Goal: Find specific page/section: Find specific page/section

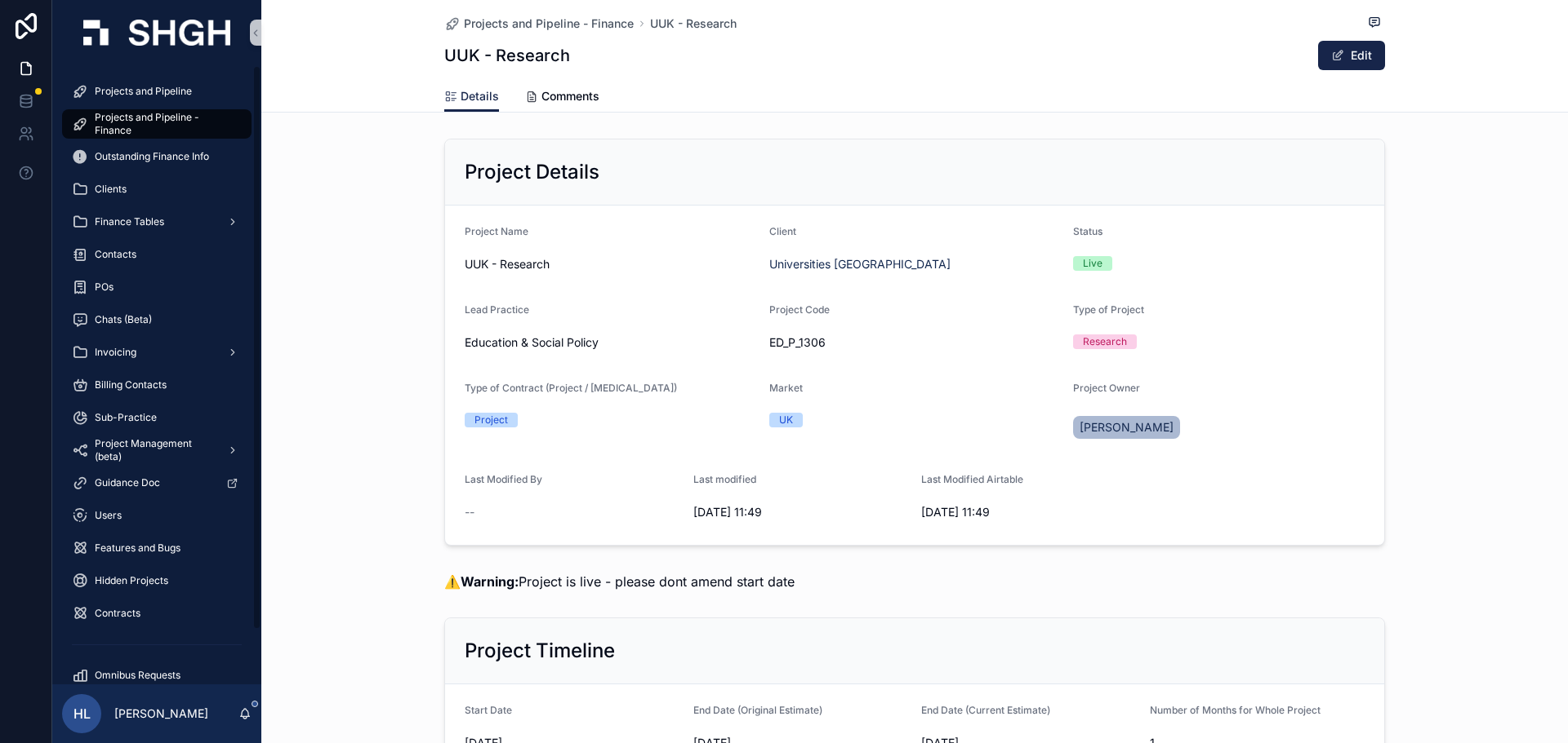
drag, startPoint x: 0, startPoint y: 0, endPoint x: 184, endPoint y: 130, distance: 225.3
click at [184, 130] on span "Projects and Pipeline - Finance" at bounding box center [164, 124] width 140 height 26
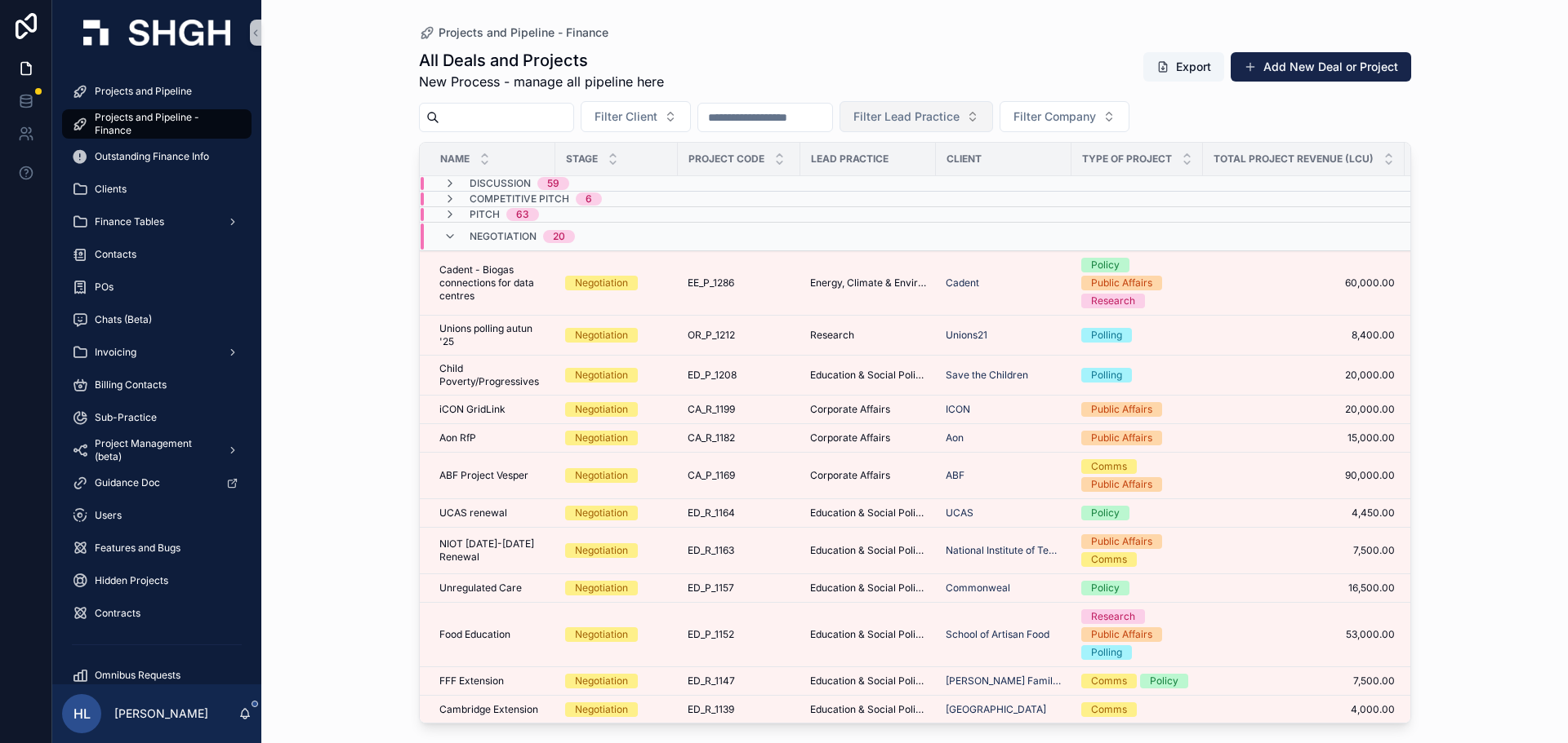
click at [993, 126] on button "Filter Lead Practice" at bounding box center [916, 116] width 153 height 31
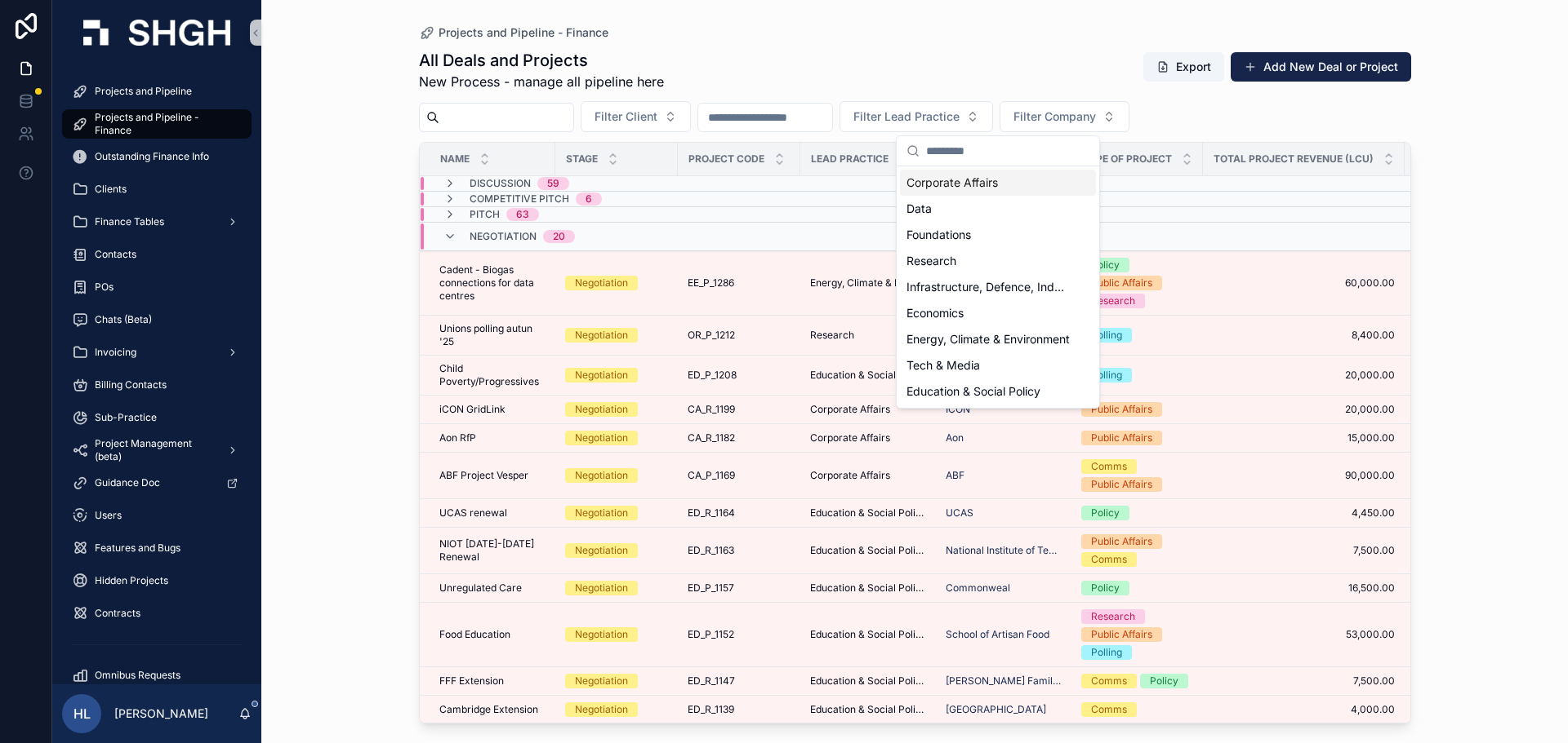
click at [967, 184] on span "Corporate Affairs" at bounding box center [952, 182] width 92 height 17
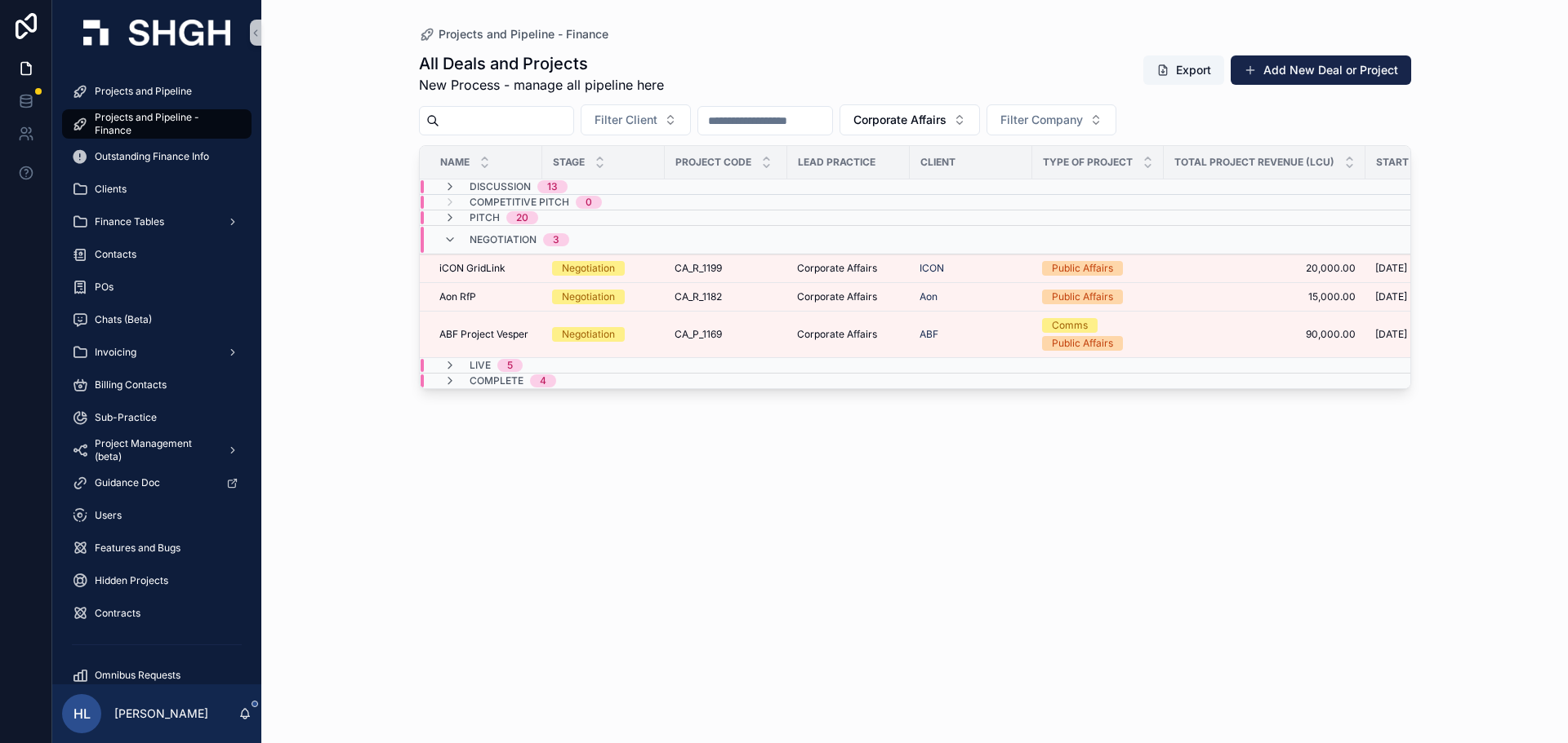
scroll to position [1, 0]
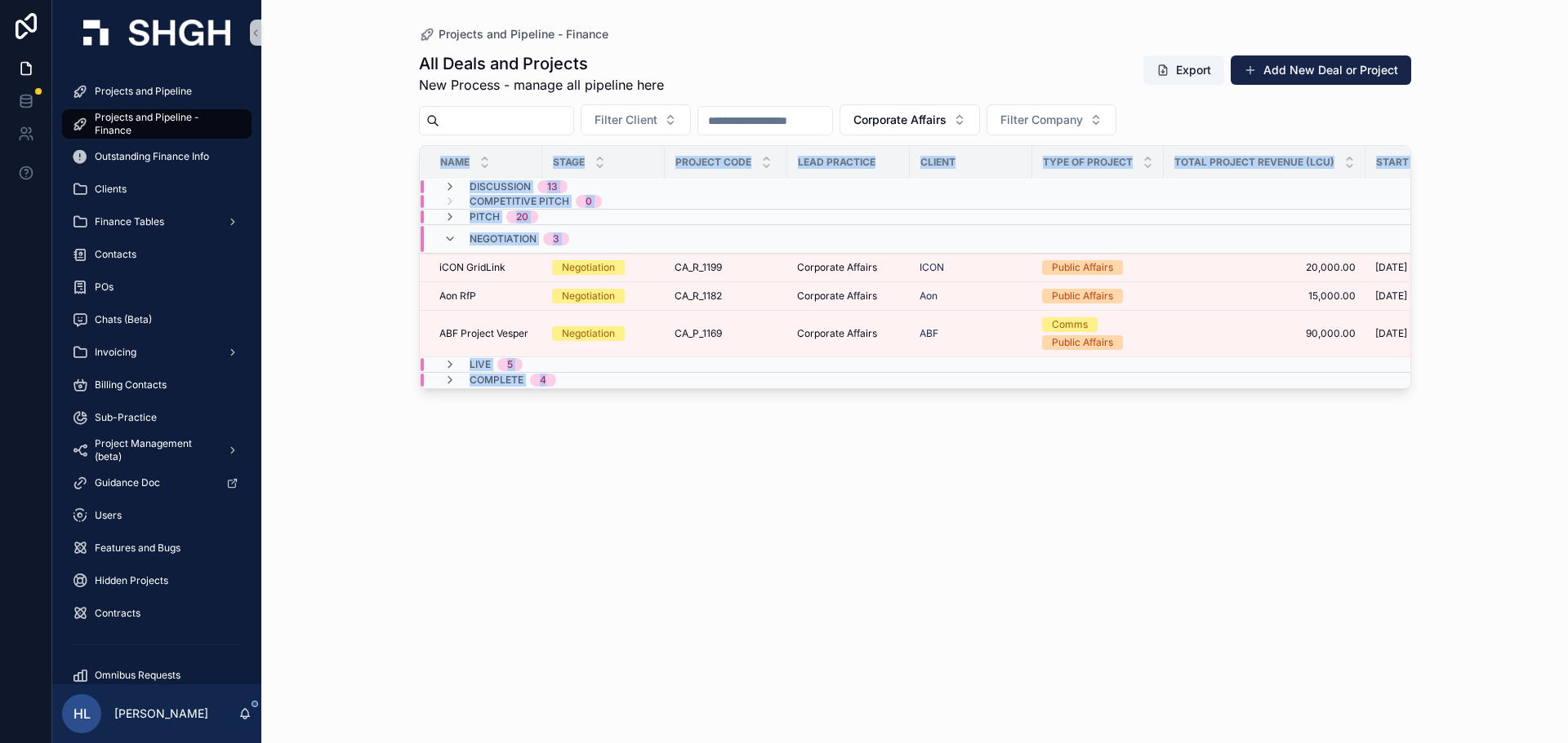
drag, startPoint x: 675, startPoint y: 387, endPoint x: 836, endPoint y: 394, distance: 161.2
click at [836, 389] on div "Name Stage Project Code Lead Practice Client Type of Project Total Project Reve…" at bounding box center [915, 267] width 990 height 242
click at [752, 256] on td "CA_R_1199 CA_R_1199" at bounding box center [726, 268] width 123 height 28
click at [754, 265] on div "CA_R_1199 CA_R_1199" at bounding box center [726, 267] width 103 height 13
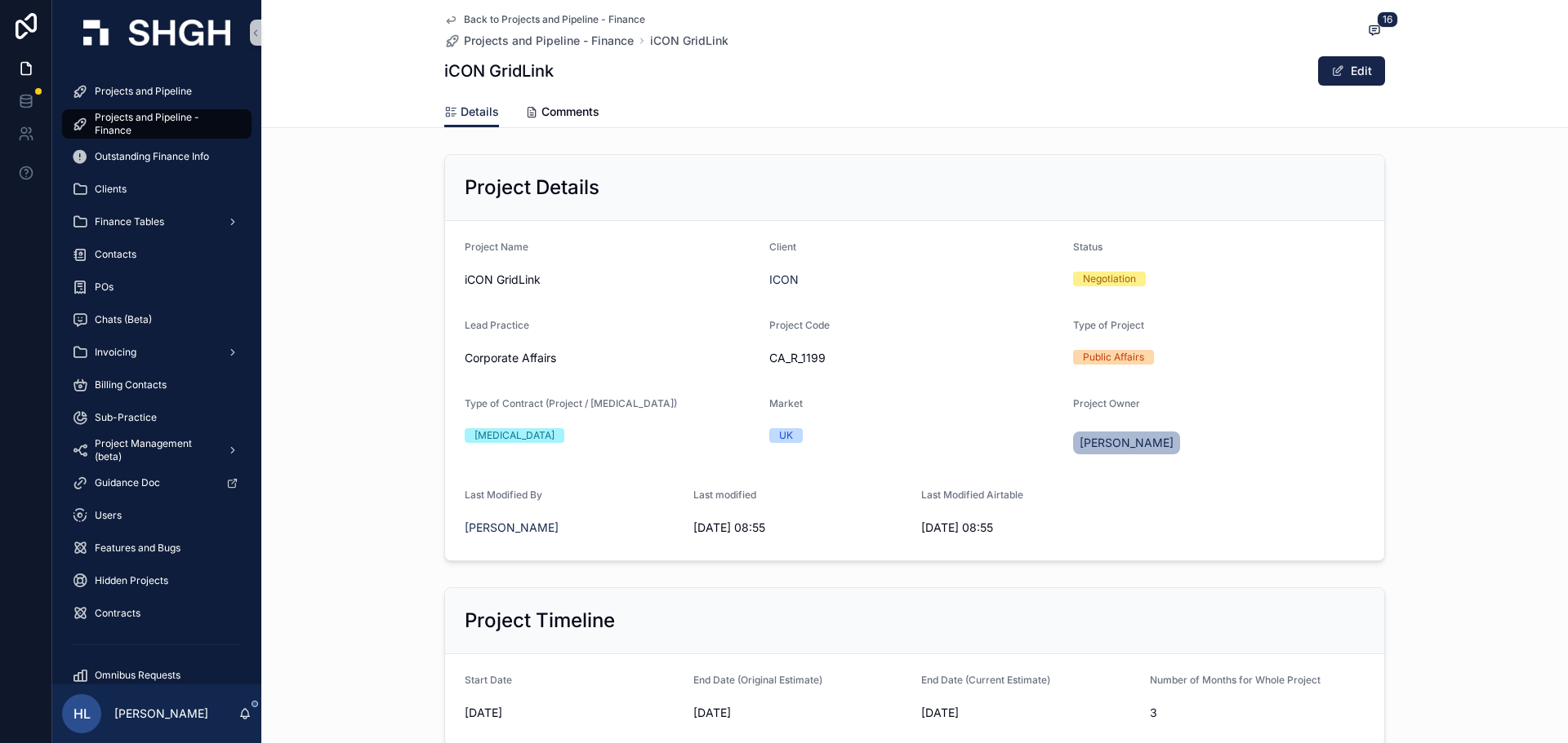
click at [446, 19] on icon "scrollable content" at bounding box center [451, 19] width 13 height 13
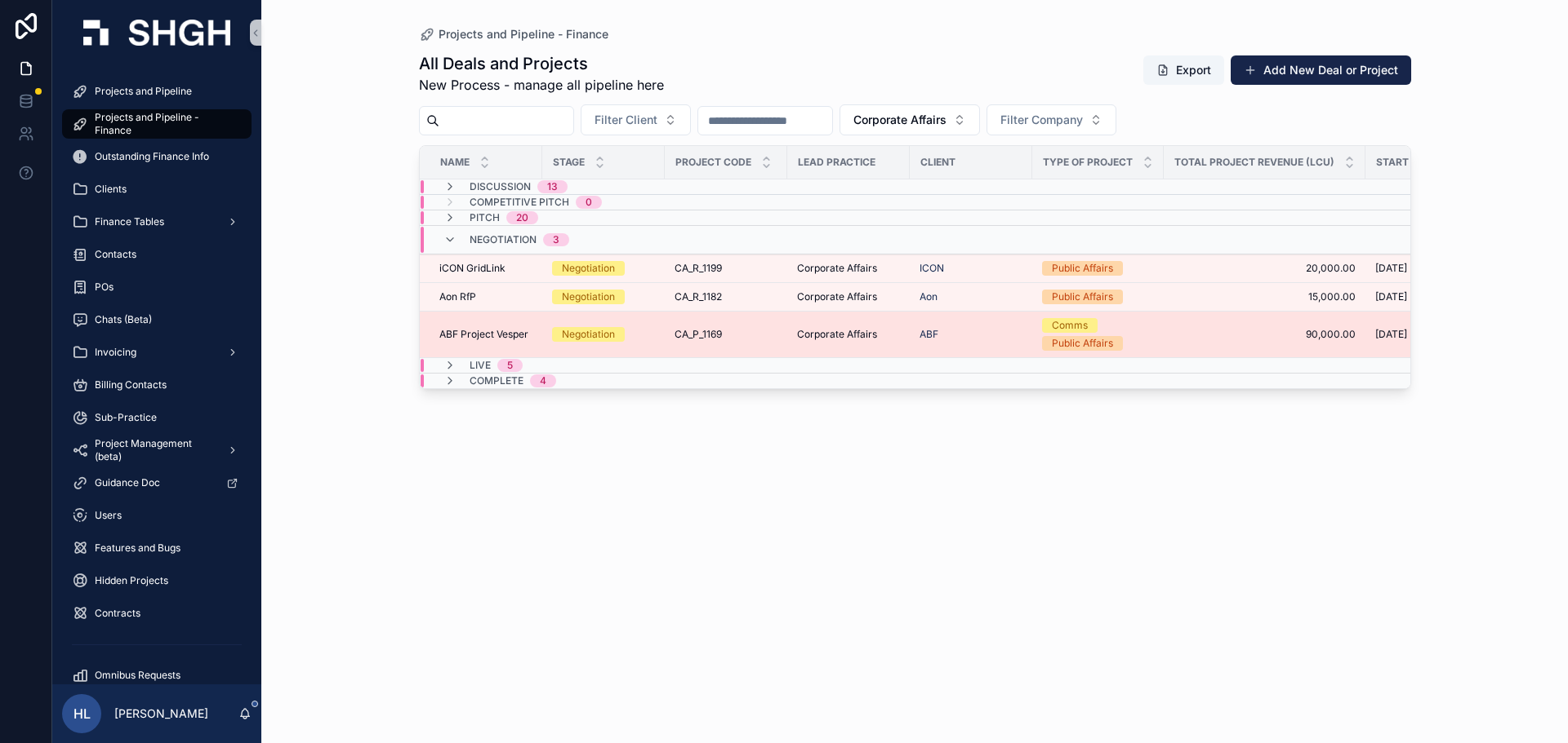
click at [682, 336] on span "CA_P_1169" at bounding box center [698, 334] width 48 height 13
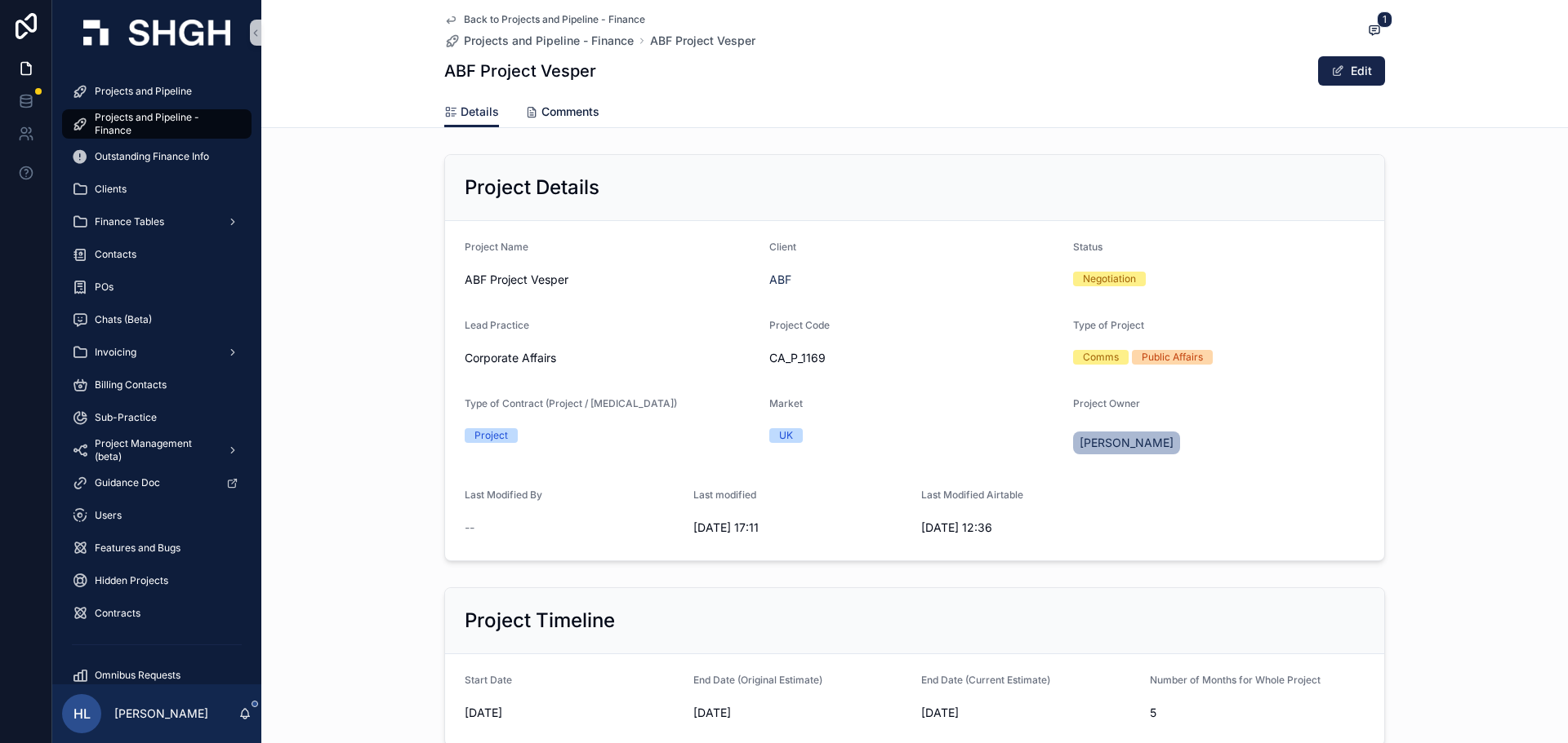
click at [588, 116] on span "Comments" at bounding box center [571, 112] width 58 height 17
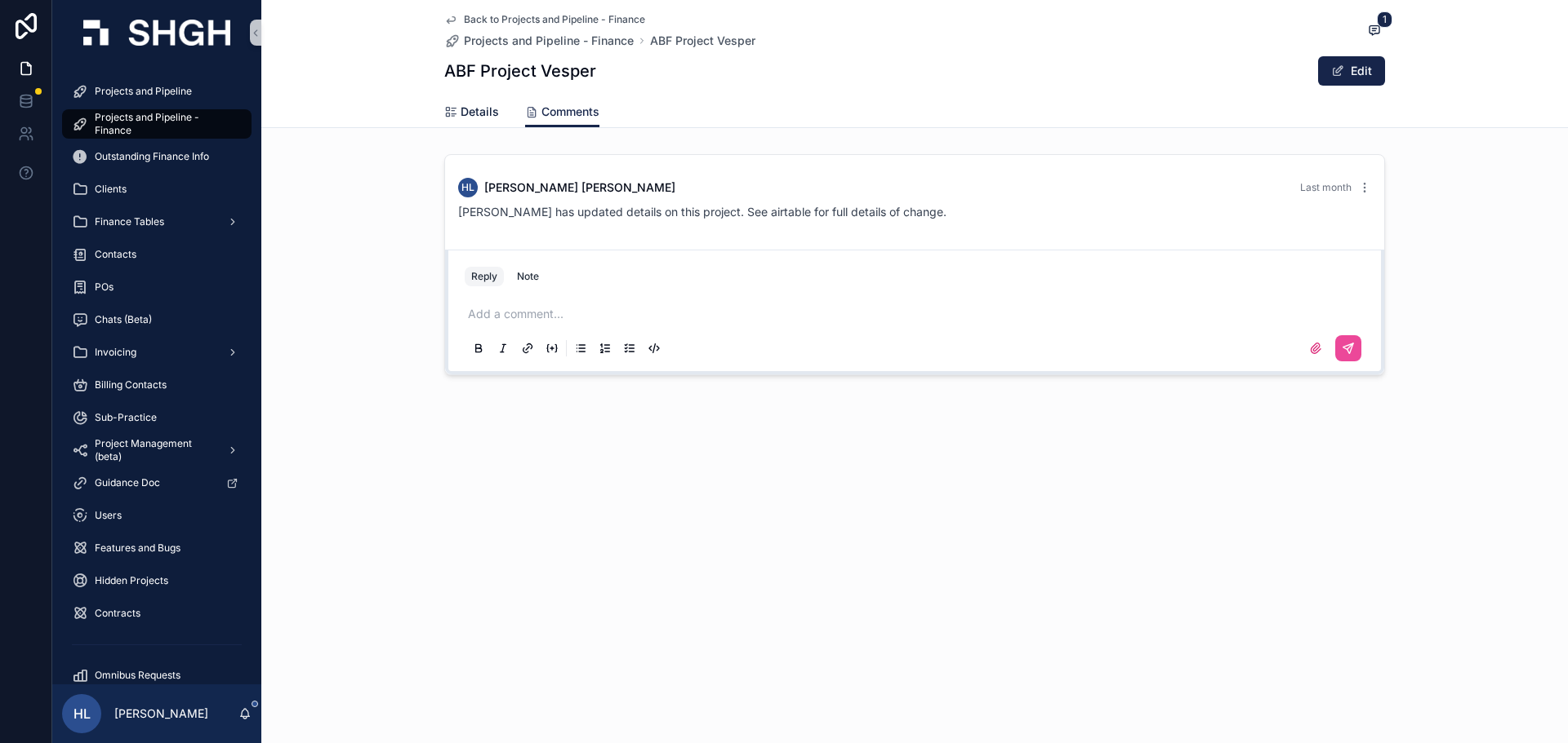
click at [485, 110] on span "Details" at bounding box center [480, 112] width 39 height 17
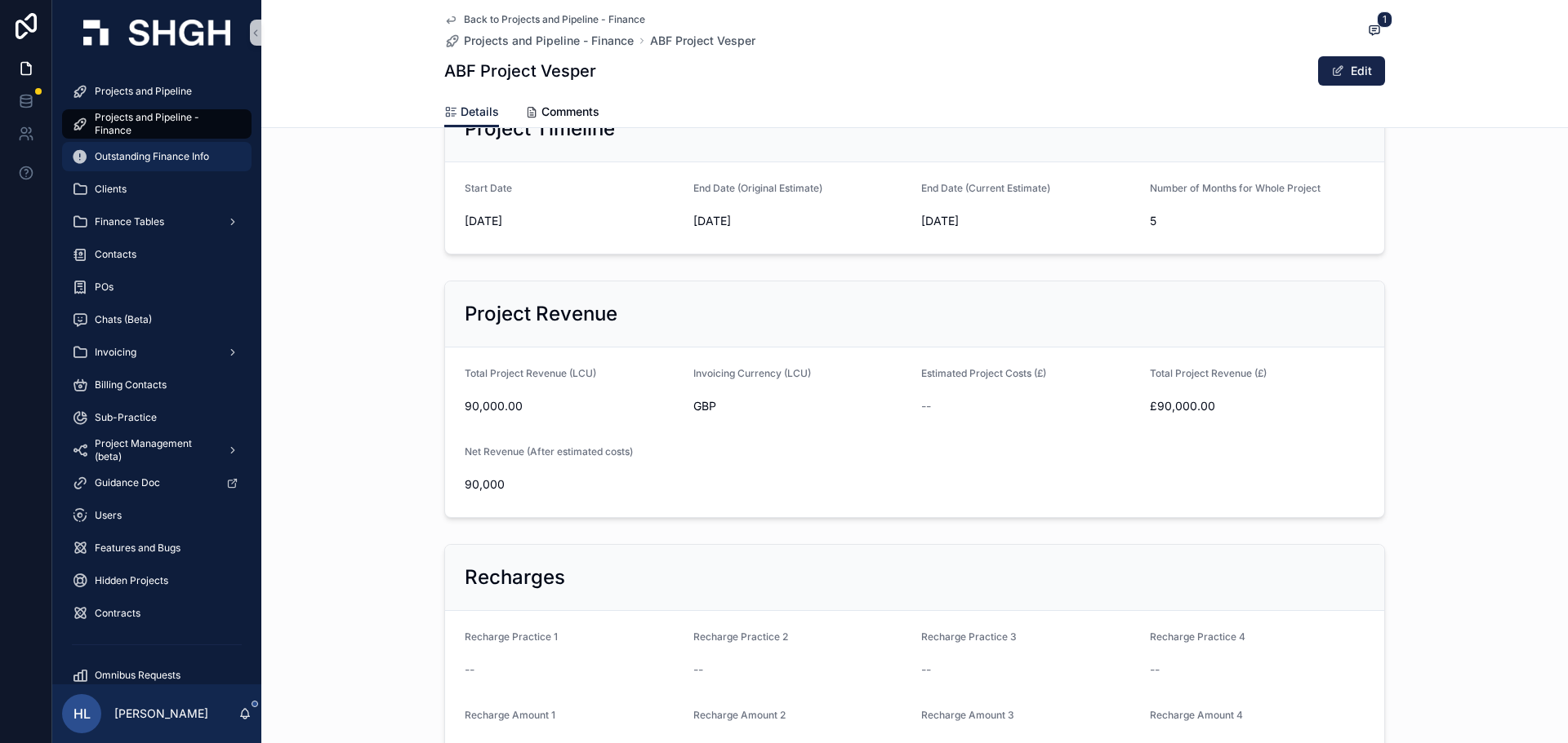
scroll to position [561, 0]
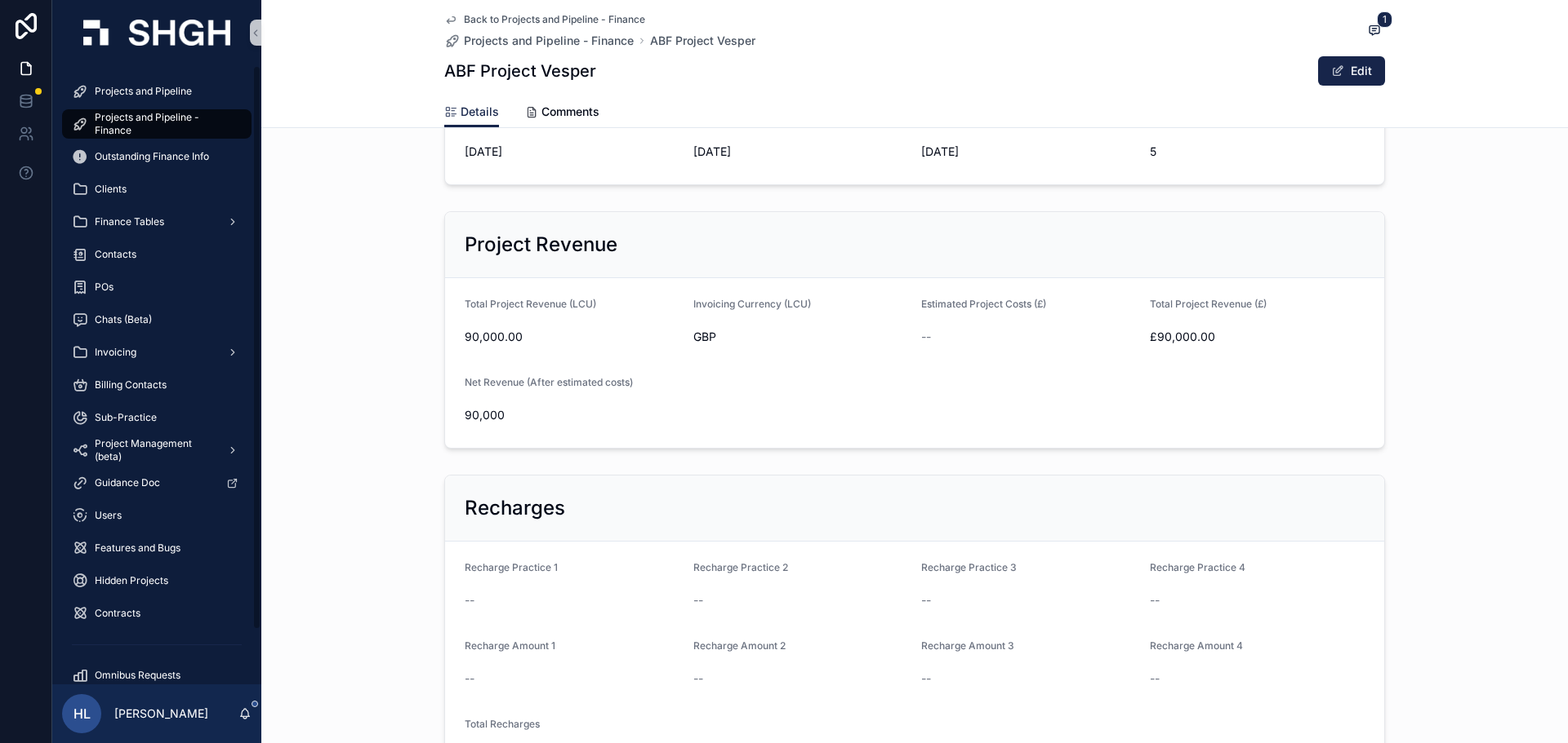
click at [445, 337] on form "Total Project Revenue (LCU) 90,000.00 Invoicing Currency (LCU) GBP Estimated Pr…" at bounding box center [915, 363] width 939 height 170
click at [446, 20] on icon "scrollable content" at bounding box center [451, 19] width 13 height 13
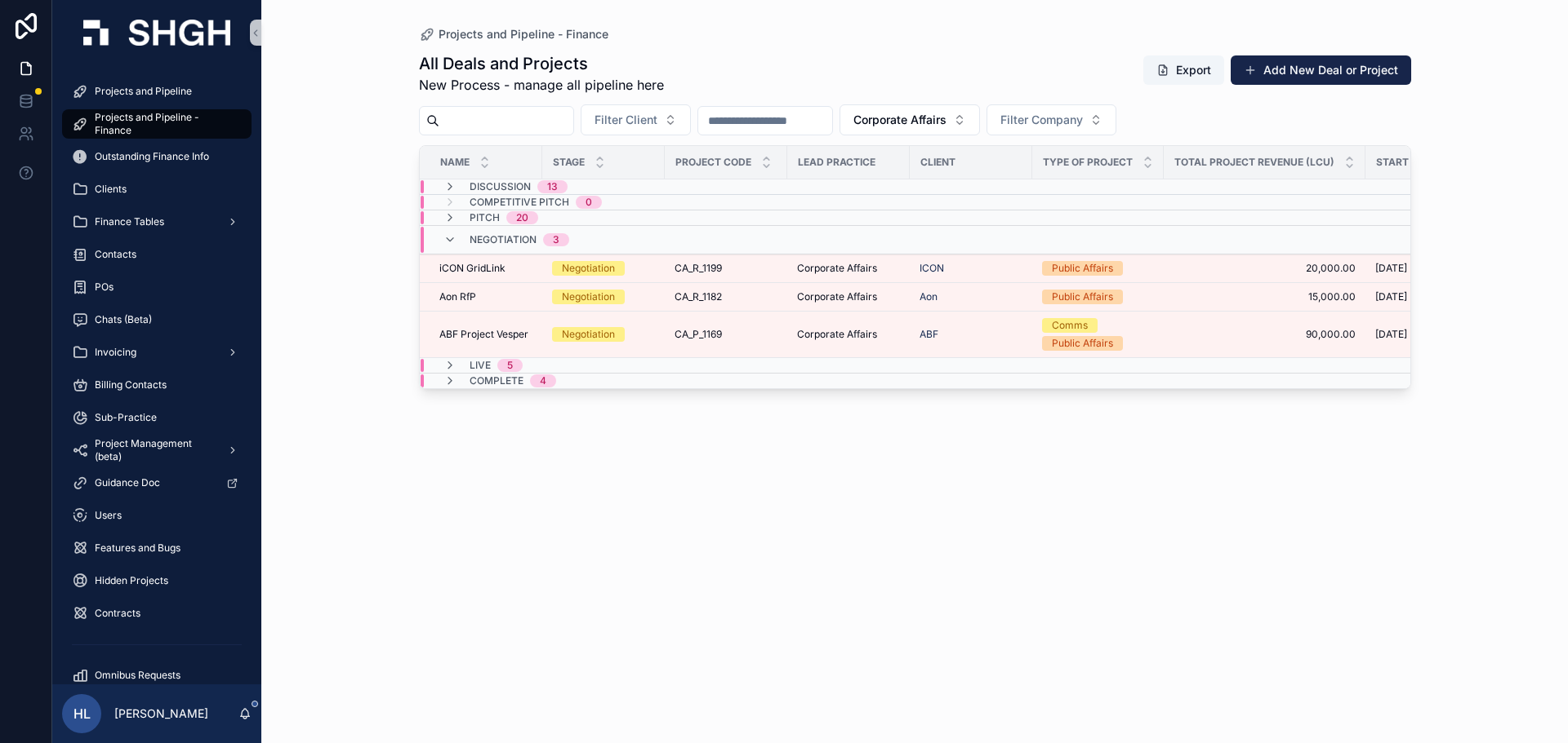
click at [482, 185] on span "Discussion" at bounding box center [499, 187] width 61 height 13
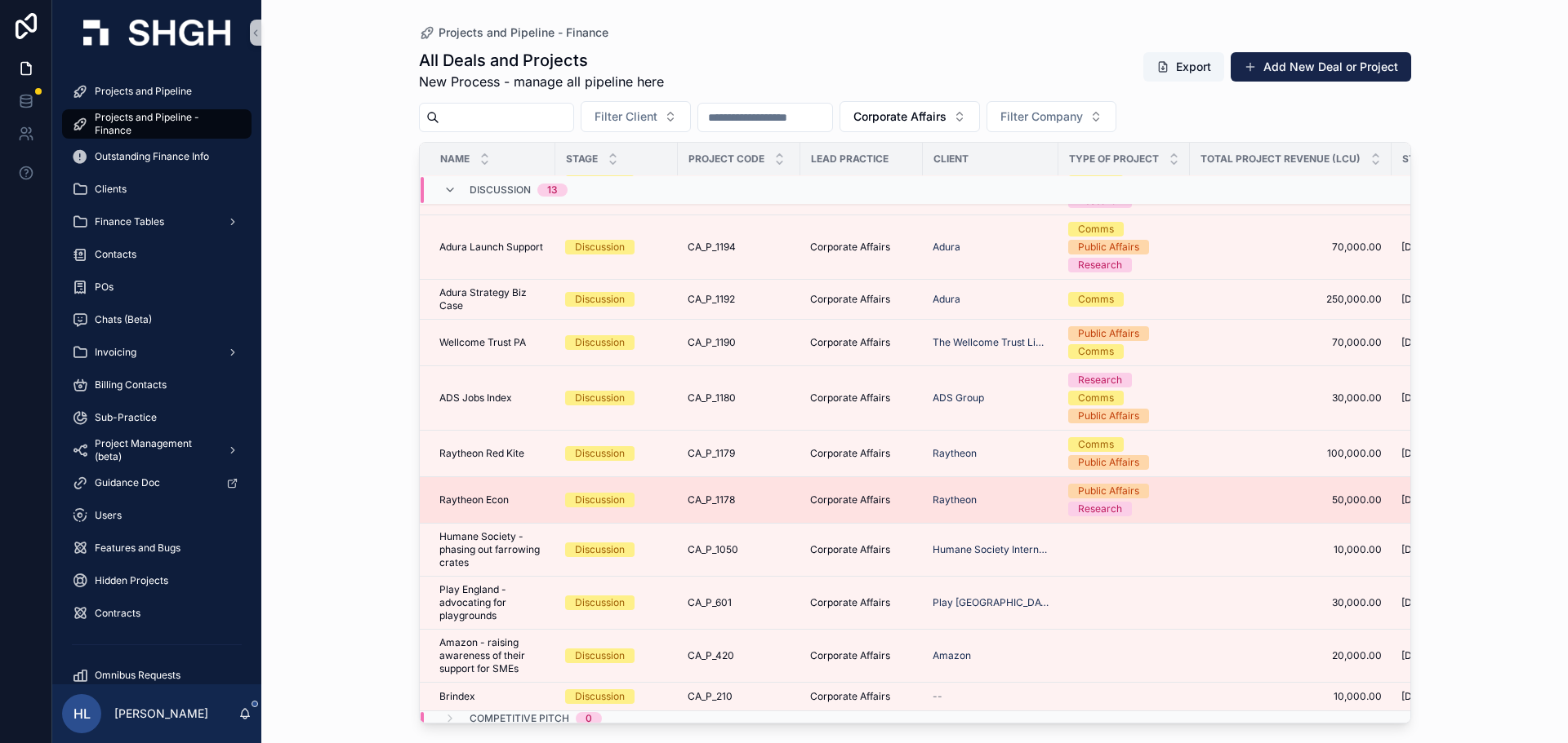
scroll to position [360, 0]
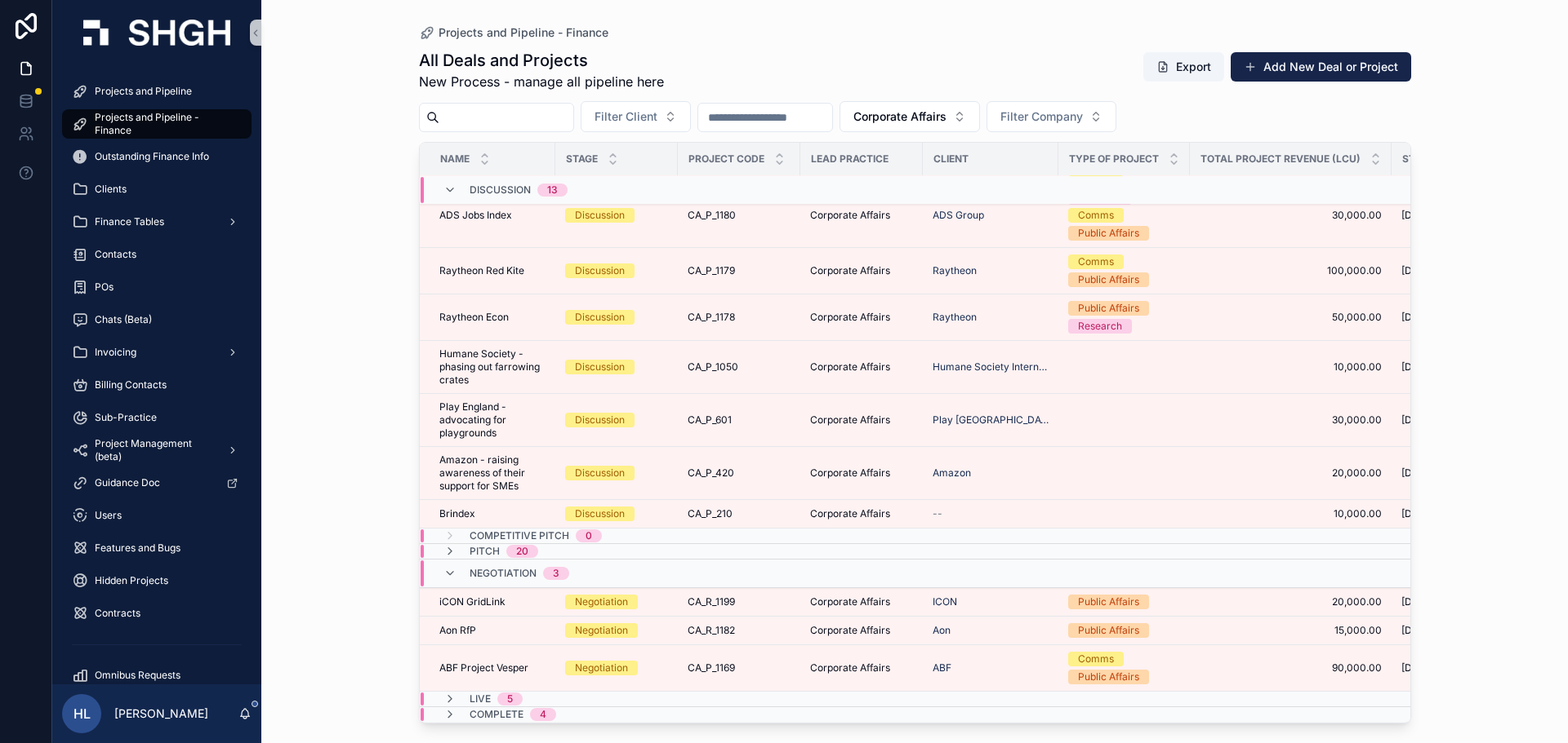
click at [457, 545] on div "Pitch 20" at bounding box center [490, 551] width 94 height 13
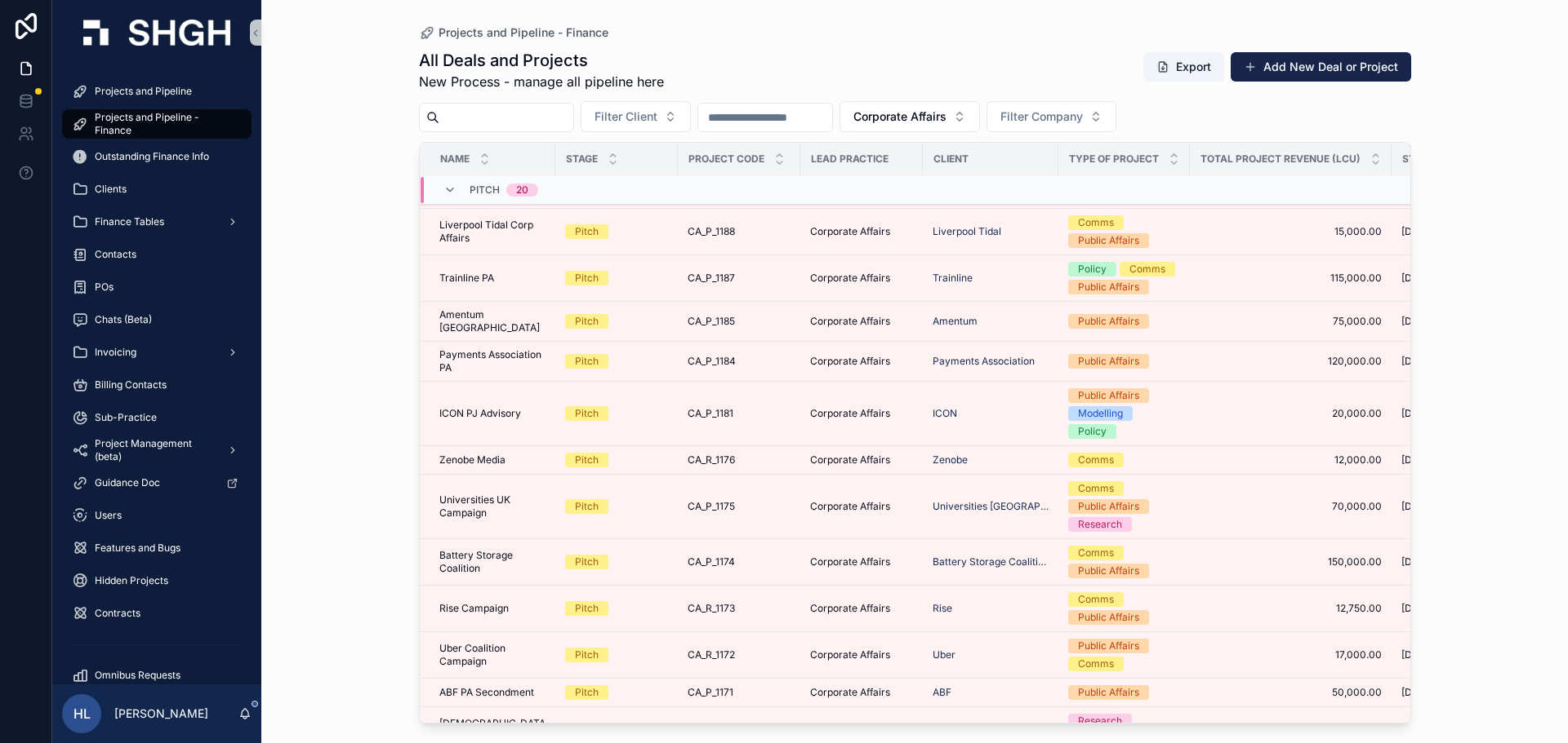
scroll to position [806, 0]
